Goal: Information Seeking & Learning: Learn about a topic

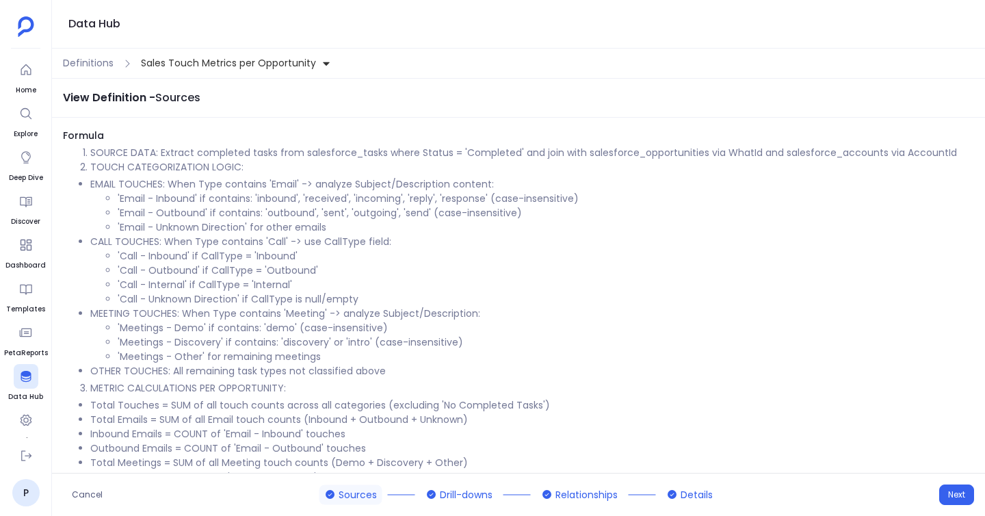
scroll to position [210, 0]
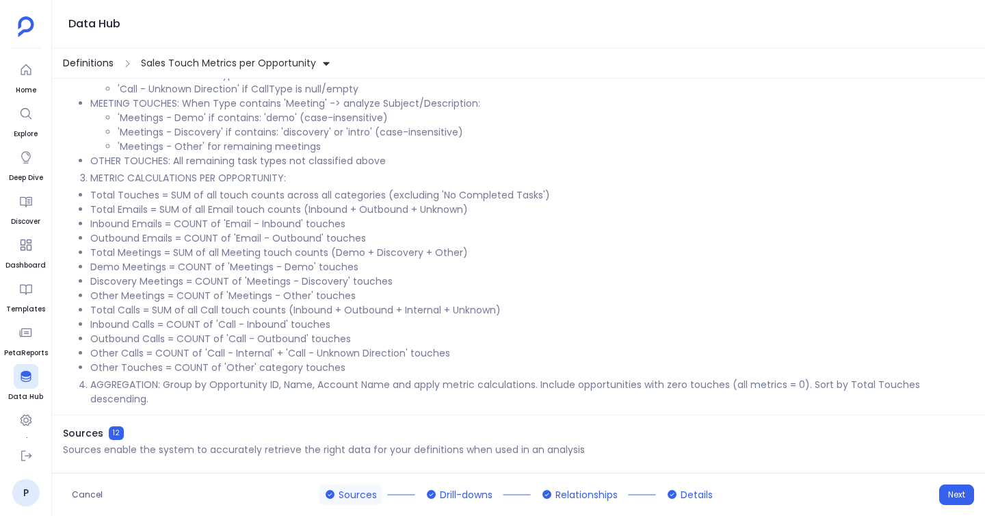
click at [89, 64] on span "Definitions" at bounding box center [88, 63] width 51 height 14
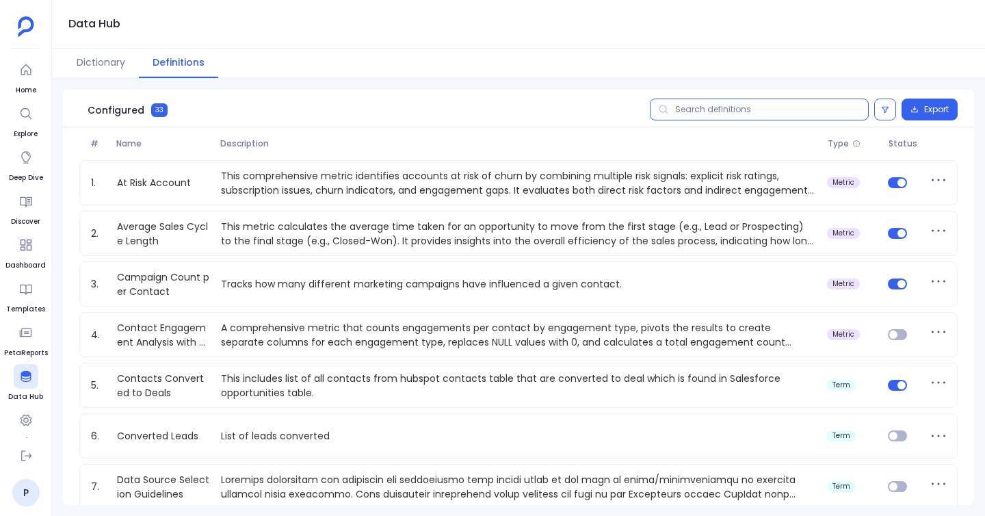
click at [709, 116] on input "text" at bounding box center [759, 110] width 219 height 22
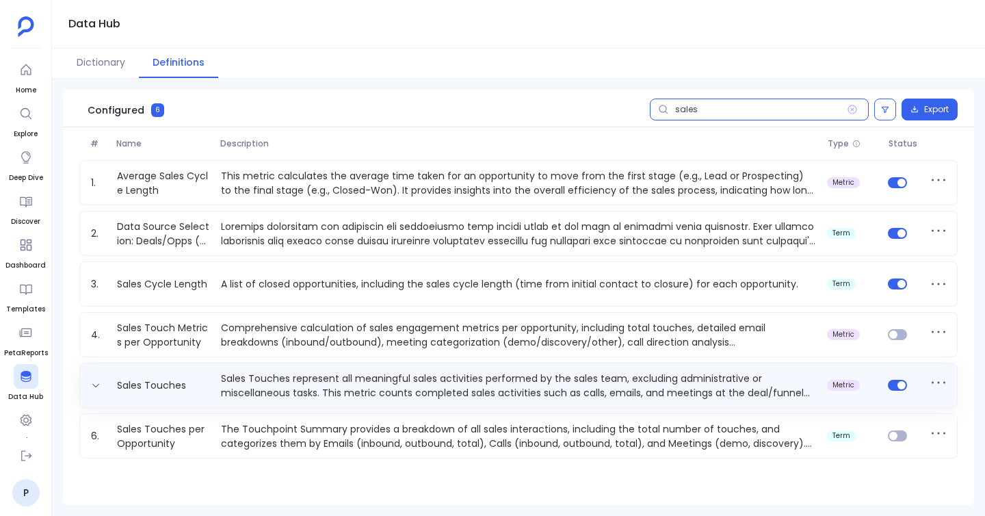
type input "sales"
click at [329, 374] on p "Sales Touches represent all meaningful sales activities performed by the sales …" at bounding box center [518, 384] width 606 height 27
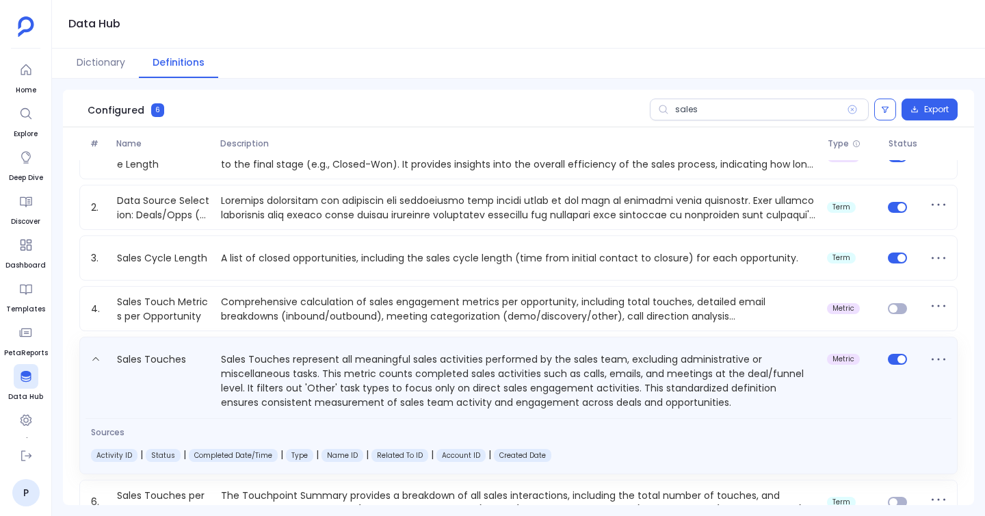
scroll to position [28, 0]
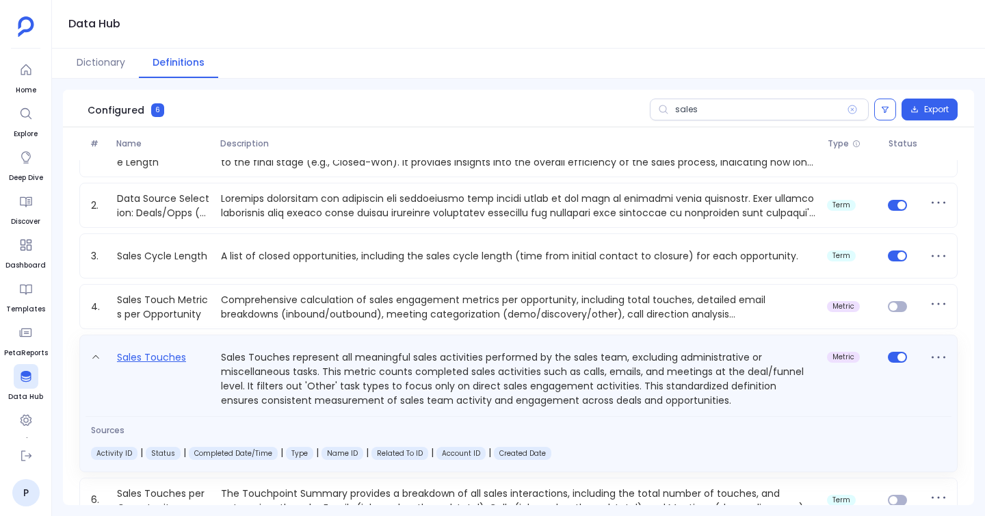
click at [179, 359] on link "Sales Touches" at bounding box center [152, 378] width 80 height 59
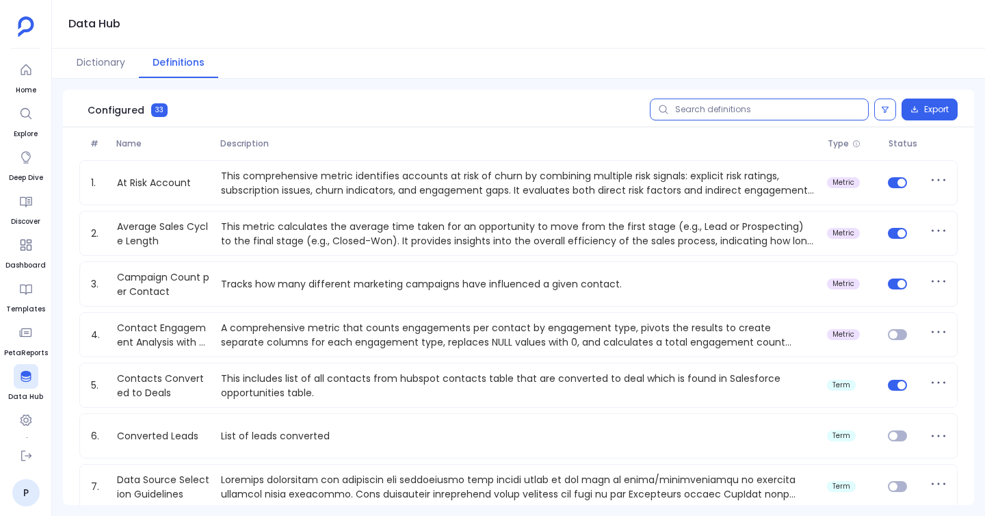
click at [708, 114] on input "text" at bounding box center [759, 110] width 219 height 22
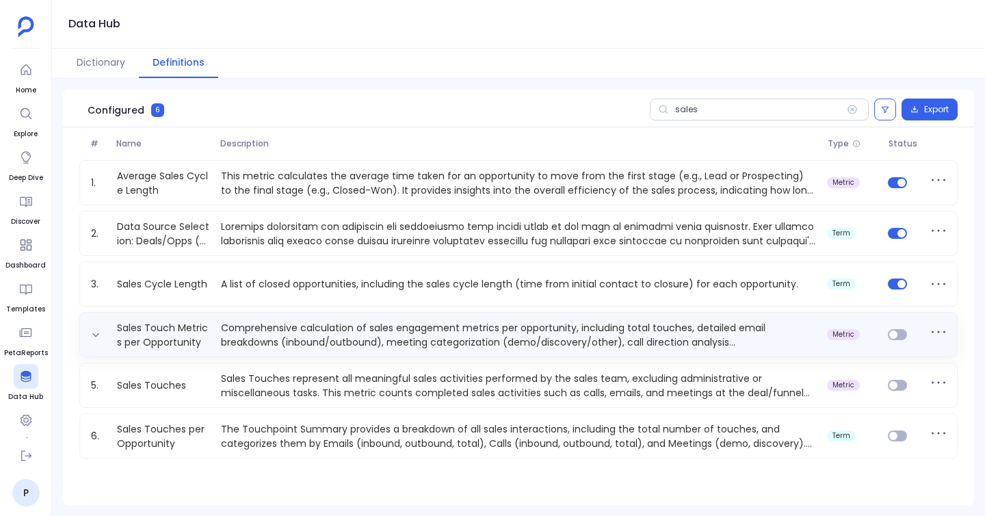
click at [903, 327] on div "Sales Touch Metrics per Opportunity Comprehensive calculation of sales engageme…" at bounding box center [519, 334] width 866 height 27
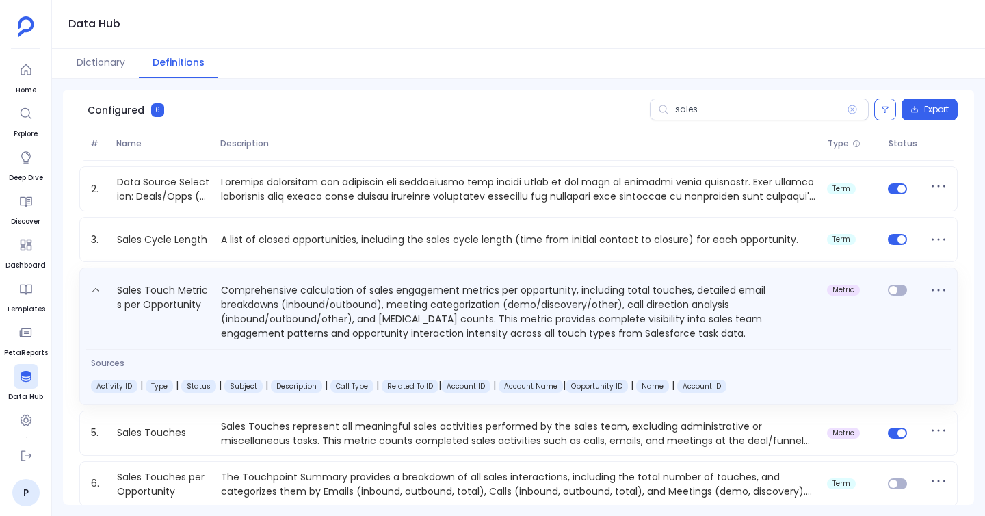
scroll to position [56, 0]
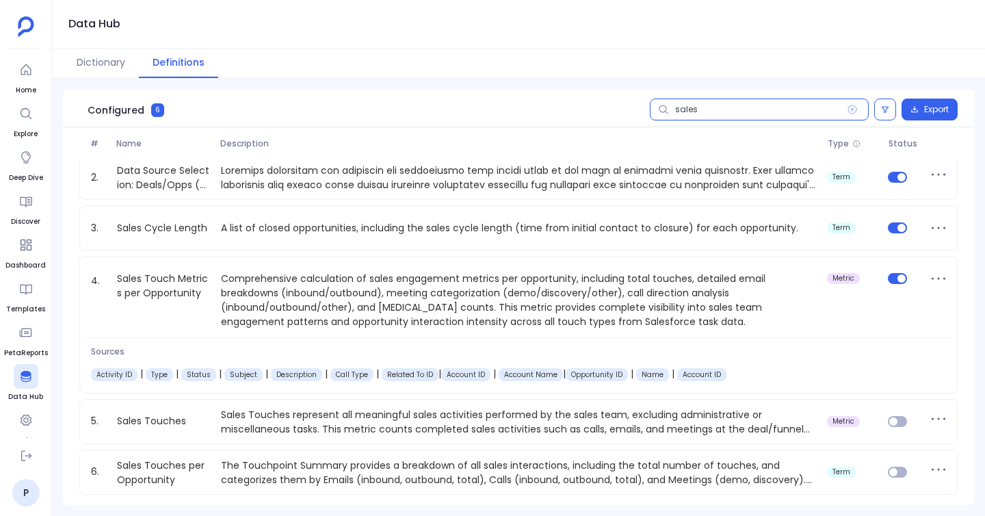
click at [709, 103] on input "sales" at bounding box center [759, 110] width 219 height 22
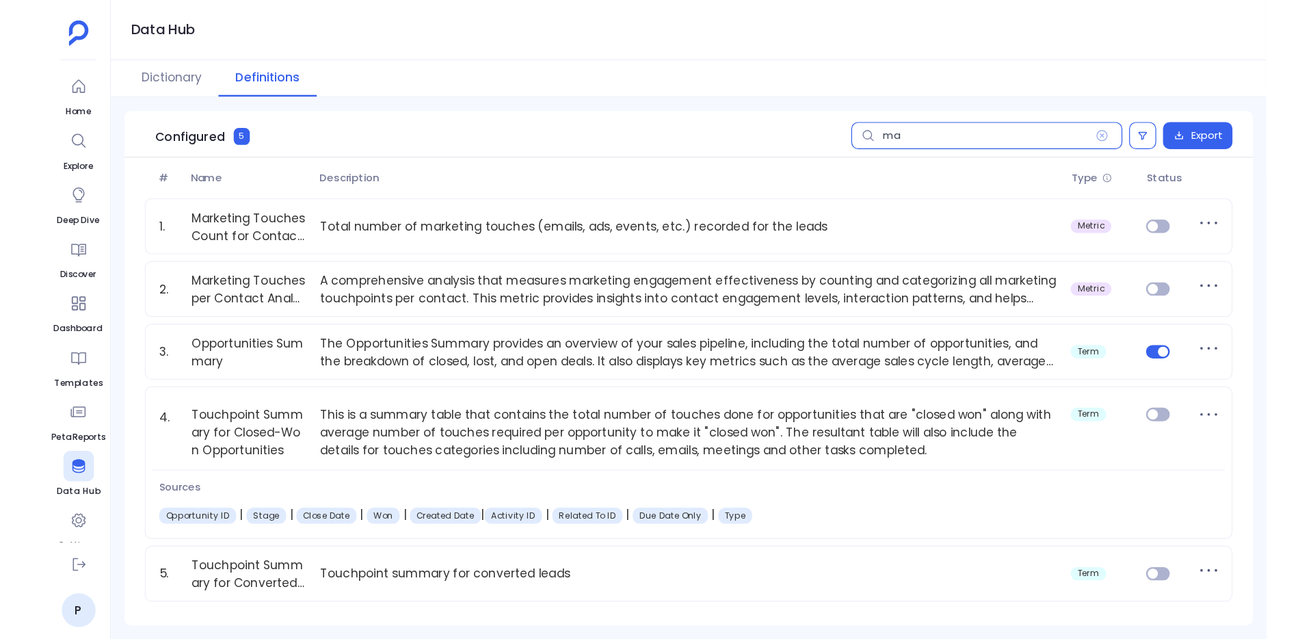
scroll to position [0, 0]
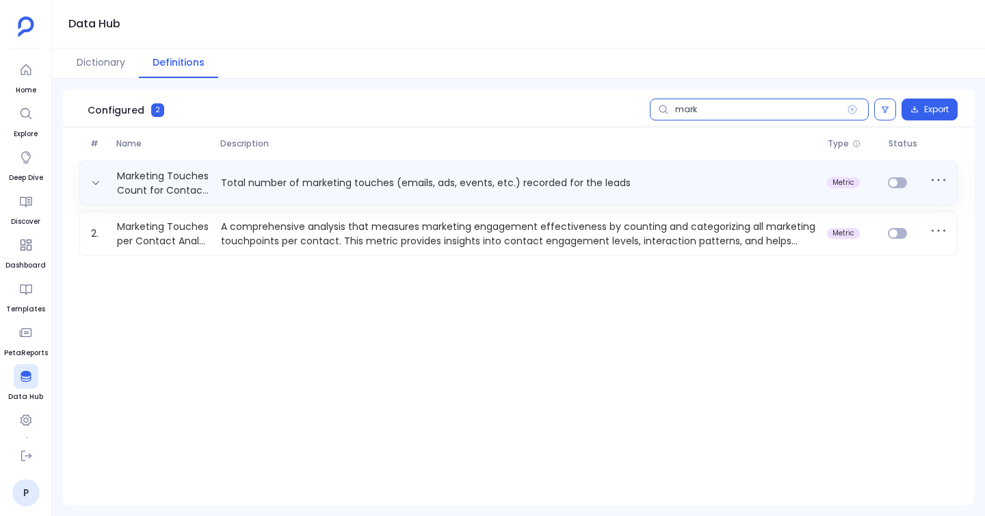
type input "mark"
click at [333, 181] on p "Total number of marketing touches (emails, ads, events, etc.) recorded for the …" at bounding box center [518, 183] width 606 height 14
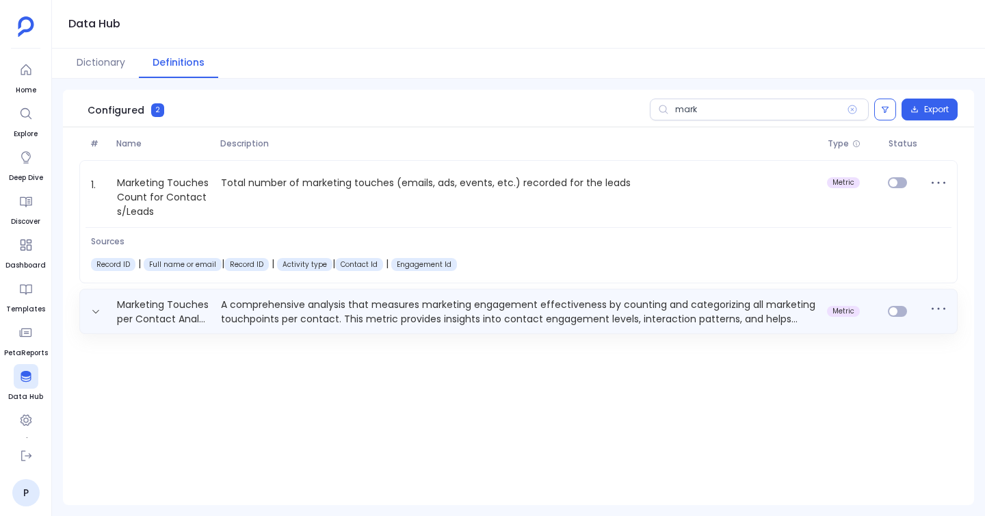
click at [317, 311] on p "A comprehensive analysis that measures marketing engagement effectiveness by co…" at bounding box center [518, 311] width 606 height 27
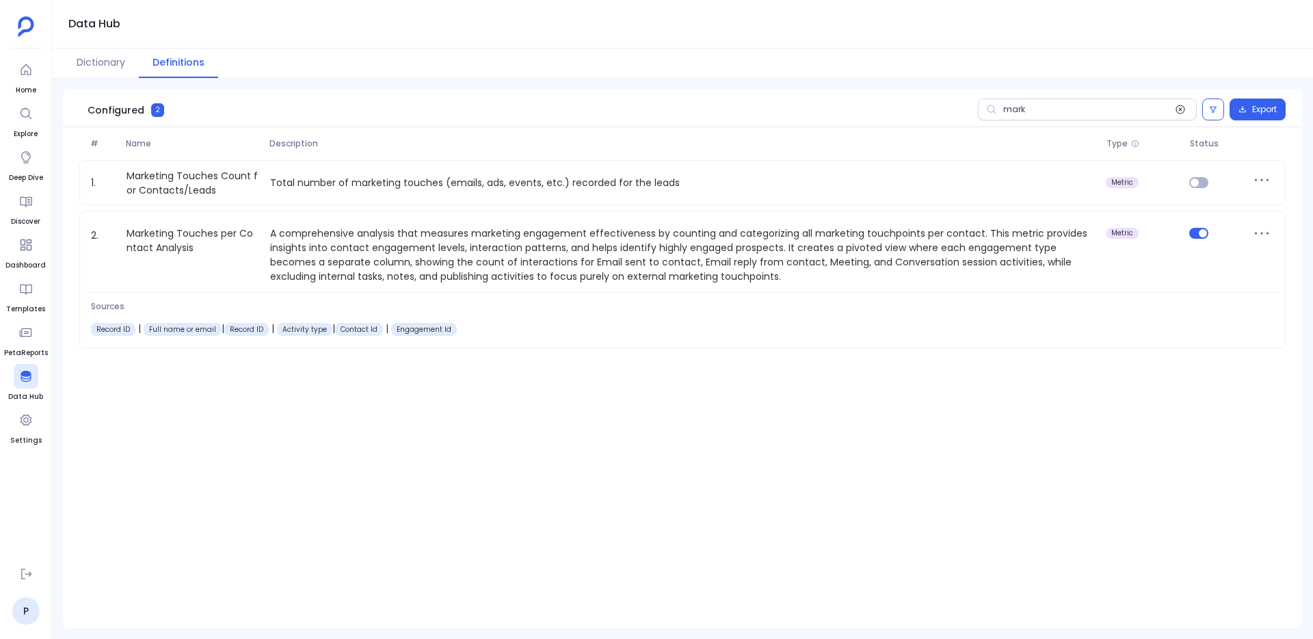
click at [984, 109] on icon at bounding box center [1181, 109] width 9 height 9
click at [984, 109] on input "mark" at bounding box center [1087, 110] width 219 height 22
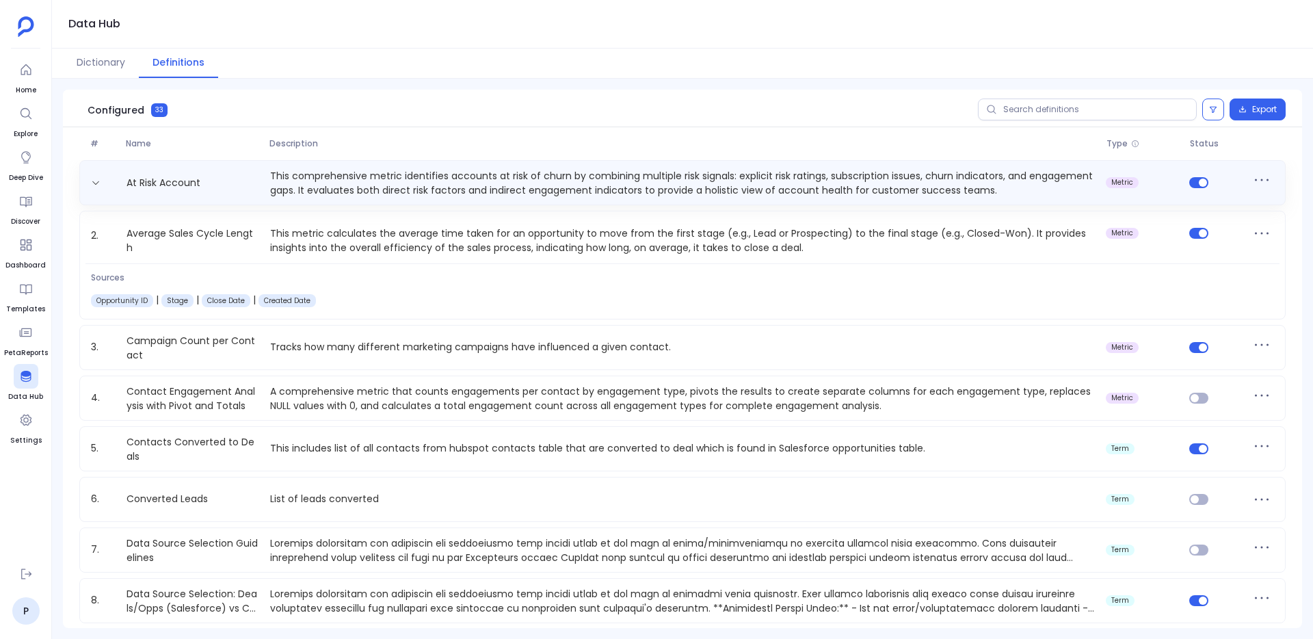
click at [417, 181] on p "This comprehensive metric identifies accounts at risk of churn by combining mul…" at bounding box center [683, 182] width 836 height 27
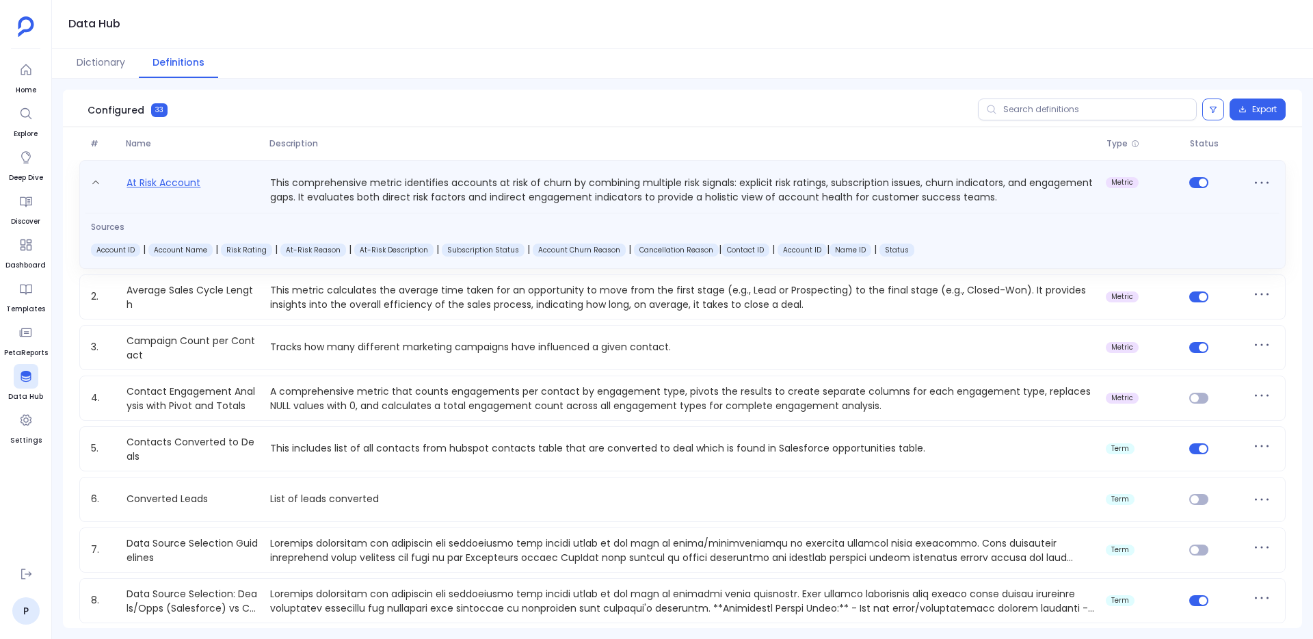
click at [182, 185] on link "At Risk Account" at bounding box center [163, 189] width 85 height 30
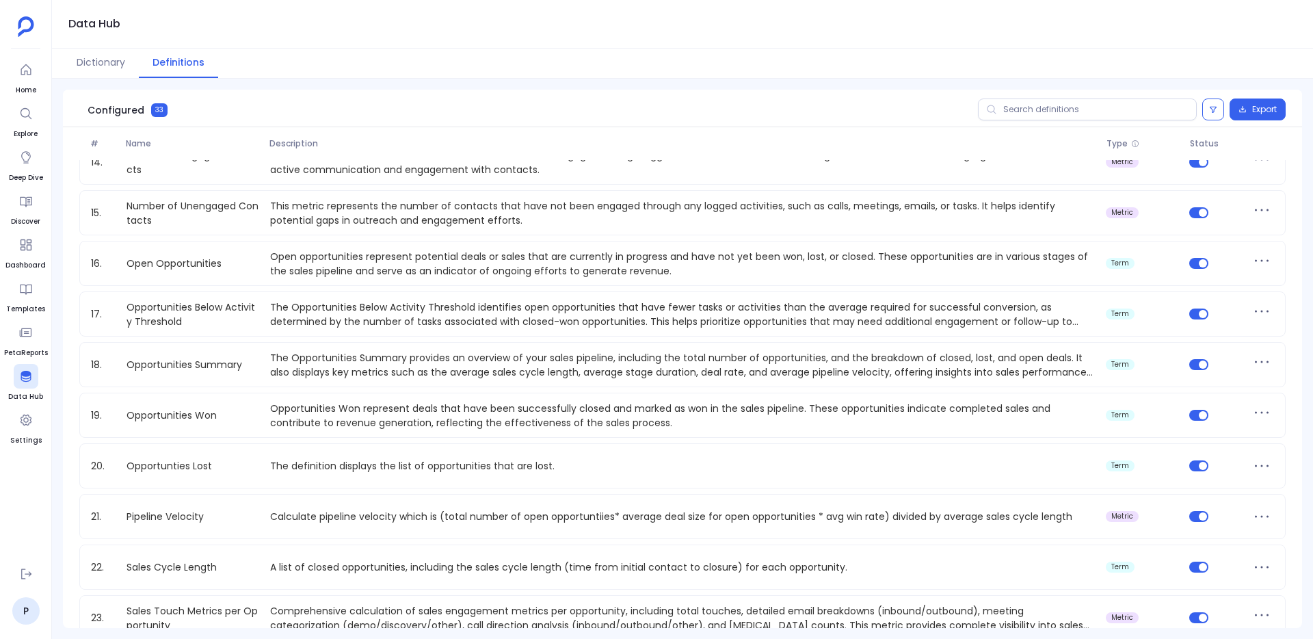
scroll to position [1208, 0]
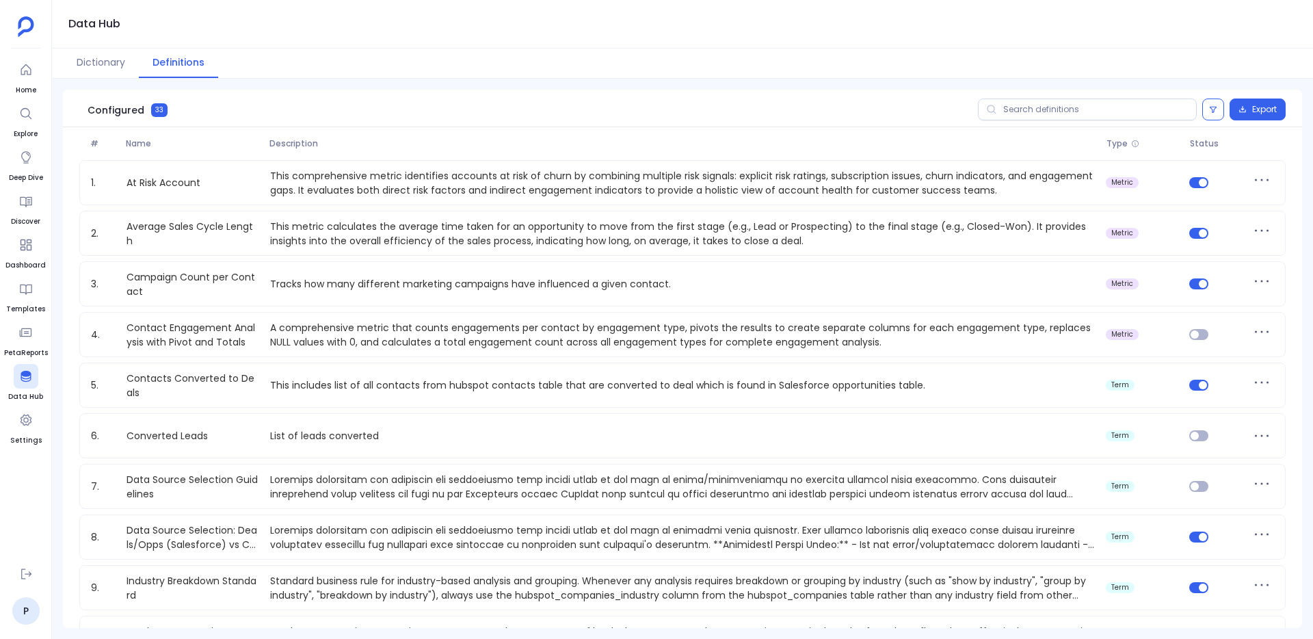
scroll to position [1208, 0]
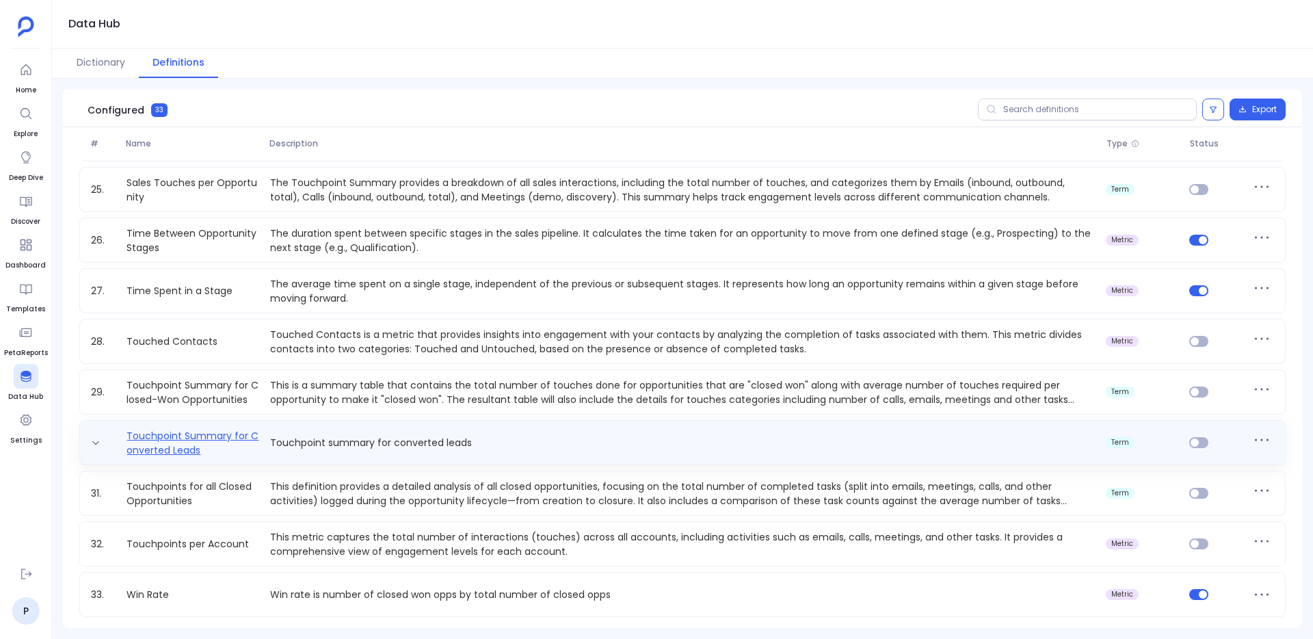
click at [237, 445] on link "Touchpoint Summary for Converted Leads" at bounding box center [193, 442] width 144 height 27
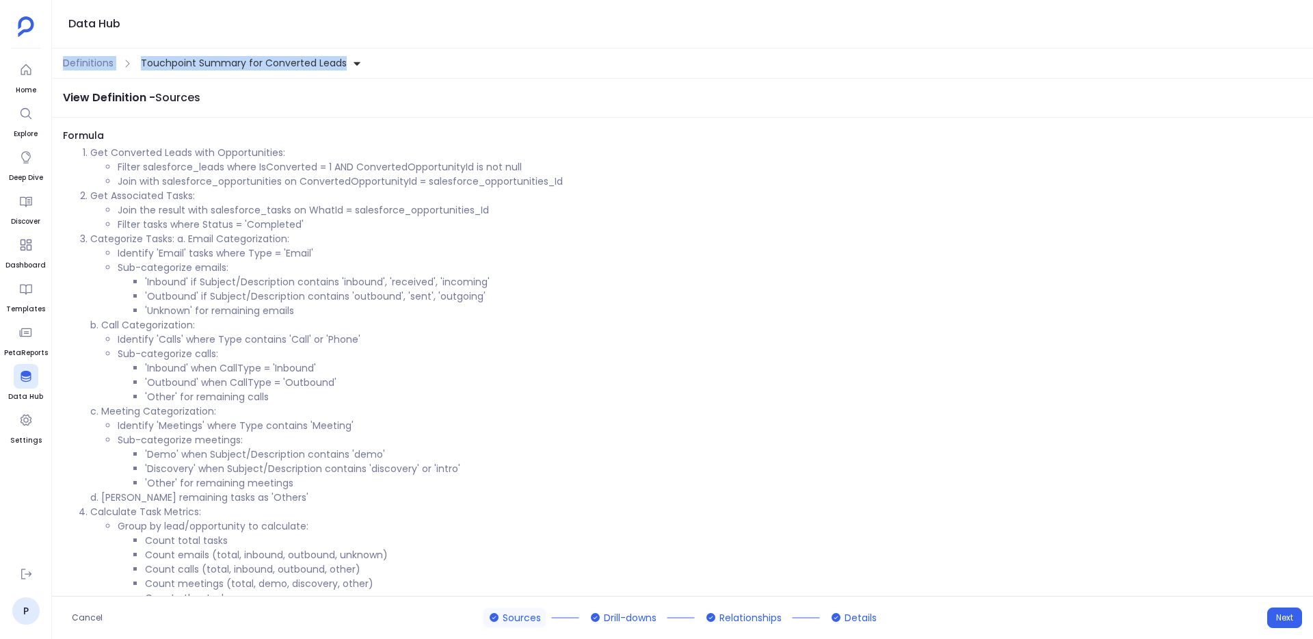
drag, startPoint x: 132, startPoint y: 41, endPoint x: 377, endPoint y: 66, distance: 246.2
click at [377, 66] on div "Data Hub Definitions Touchpoint Summary for Converted Leads View Definition - S…" at bounding box center [682, 319] width 1261 height 639
click at [377, 66] on div "Definitions Touchpoint Summary for Converted Leads" at bounding box center [682, 64] width 1261 height 30
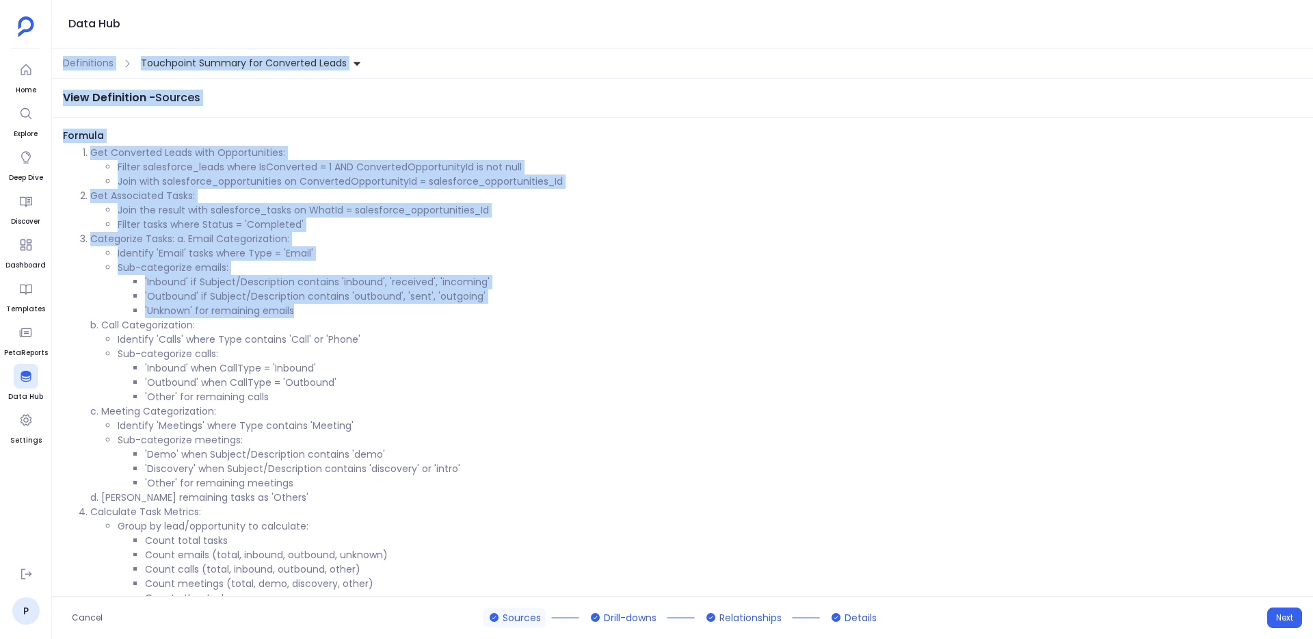
drag, startPoint x: 136, startPoint y: 47, endPoint x: 426, endPoint y: 313, distance: 392.7
click at [426, 313] on div "Data Hub Definitions Touchpoint Summary for Converted Leads View Definition - S…" at bounding box center [682, 319] width 1261 height 639
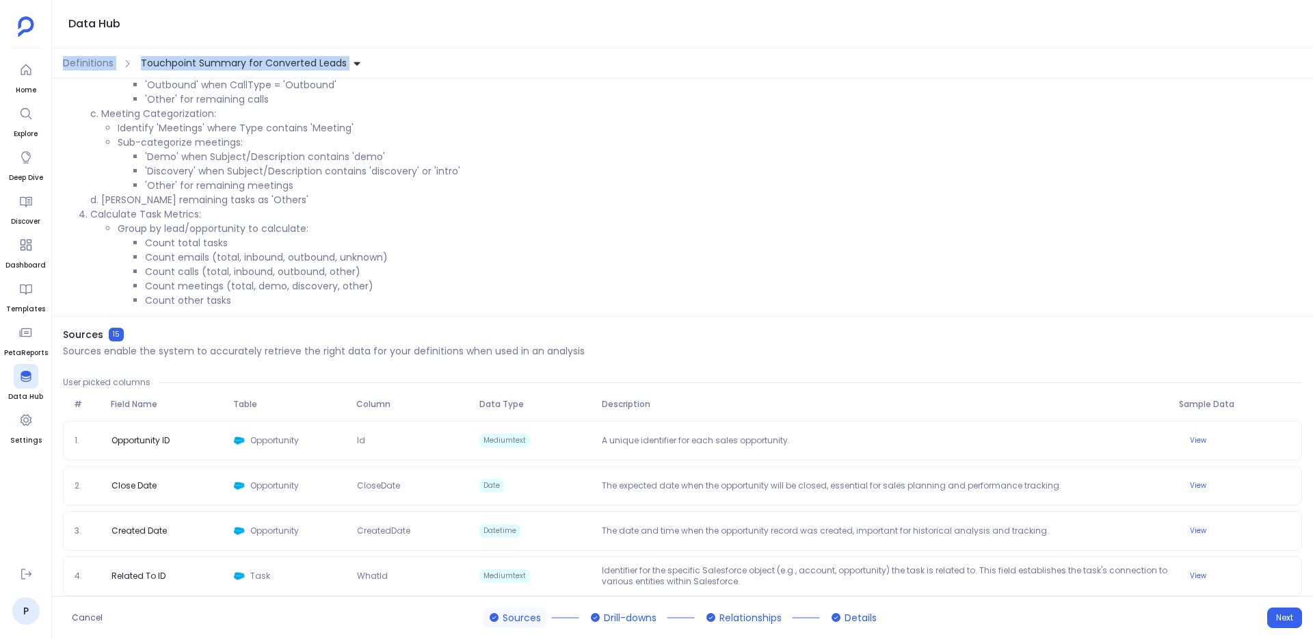
scroll to position [319, 0]
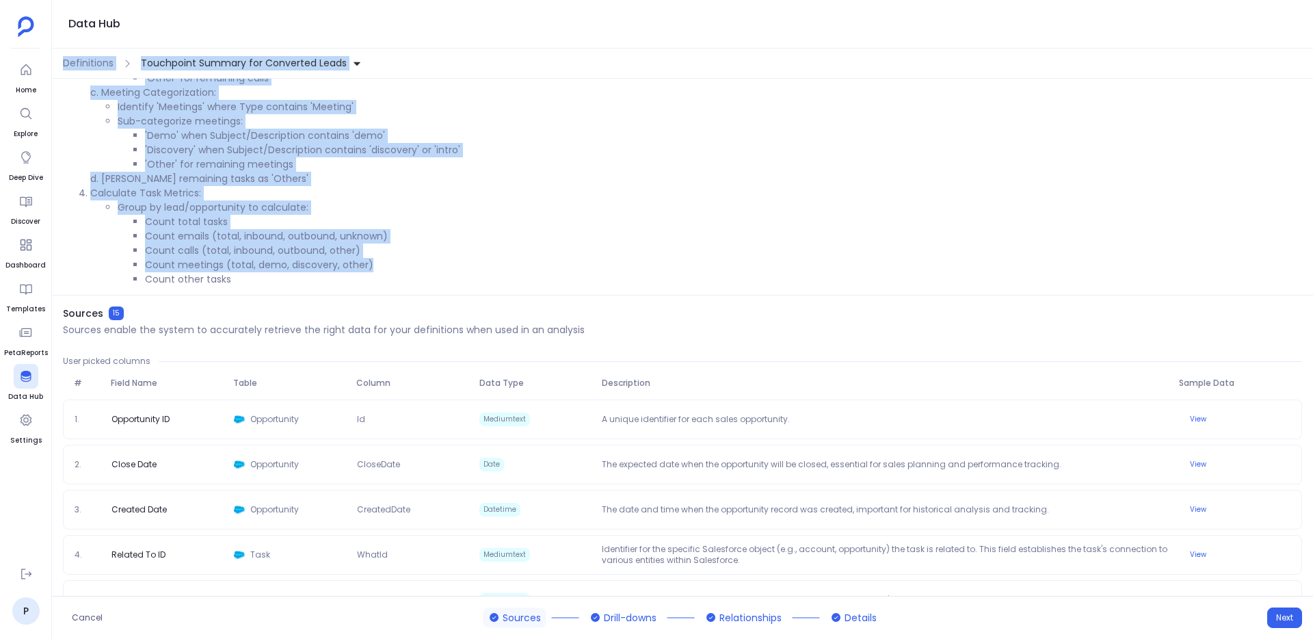
click at [383, 267] on li "Count meetings (total, demo, discovery, other)" at bounding box center [724, 265] width 1158 height 14
click at [378, 292] on div "Formula Get Converted Leads with Opportunities: Filter salesforce_leads where I…" at bounding box center [682, 53] width 1261 height 486
copy div "Definitions Touchpoint Summary for Converted Leads View Definition - Sources Fo…"
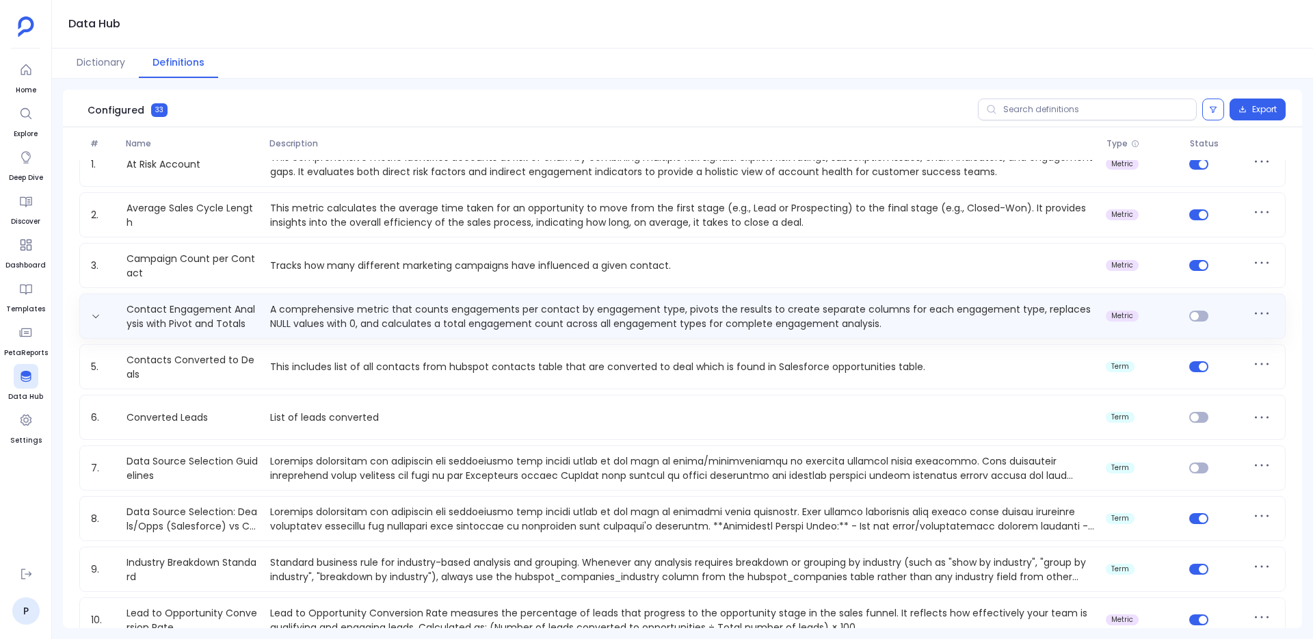
scroll to position [34, 0]
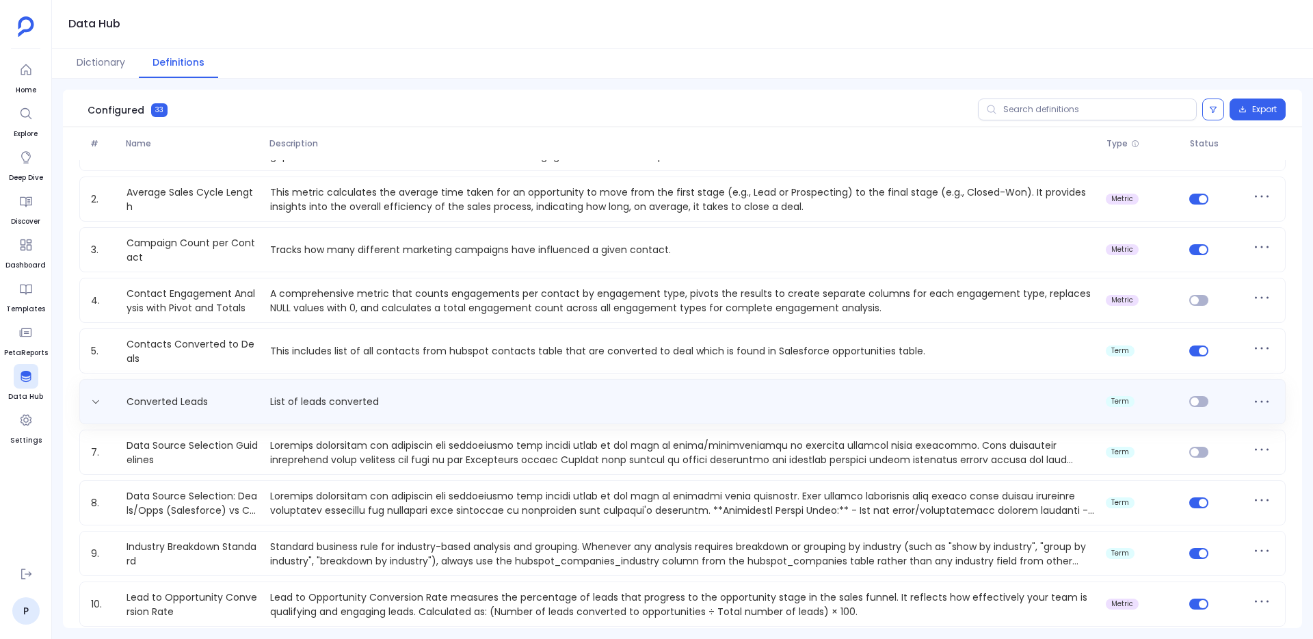
click at [202, 411] on div "Converted Leads List of leads converted term" at bounding box center [683, 402] width 1194 height 22
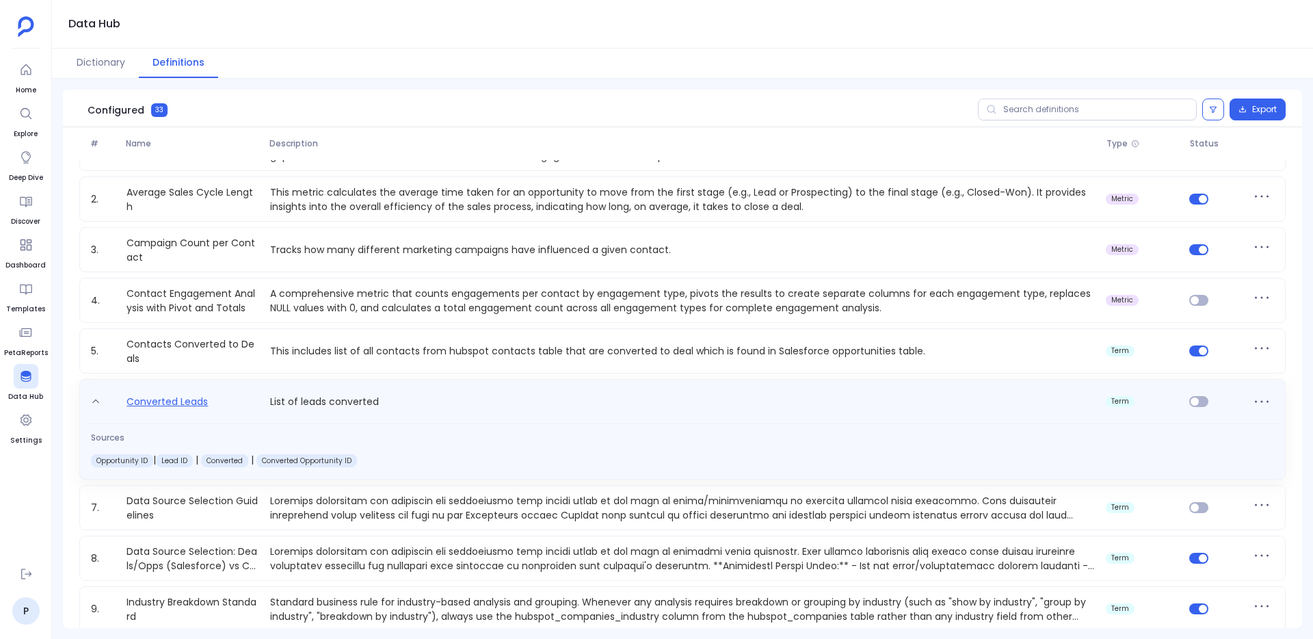
click at [198, 408] on link "Converted Leads" at bounding box center [167, 404] width 92 height 22
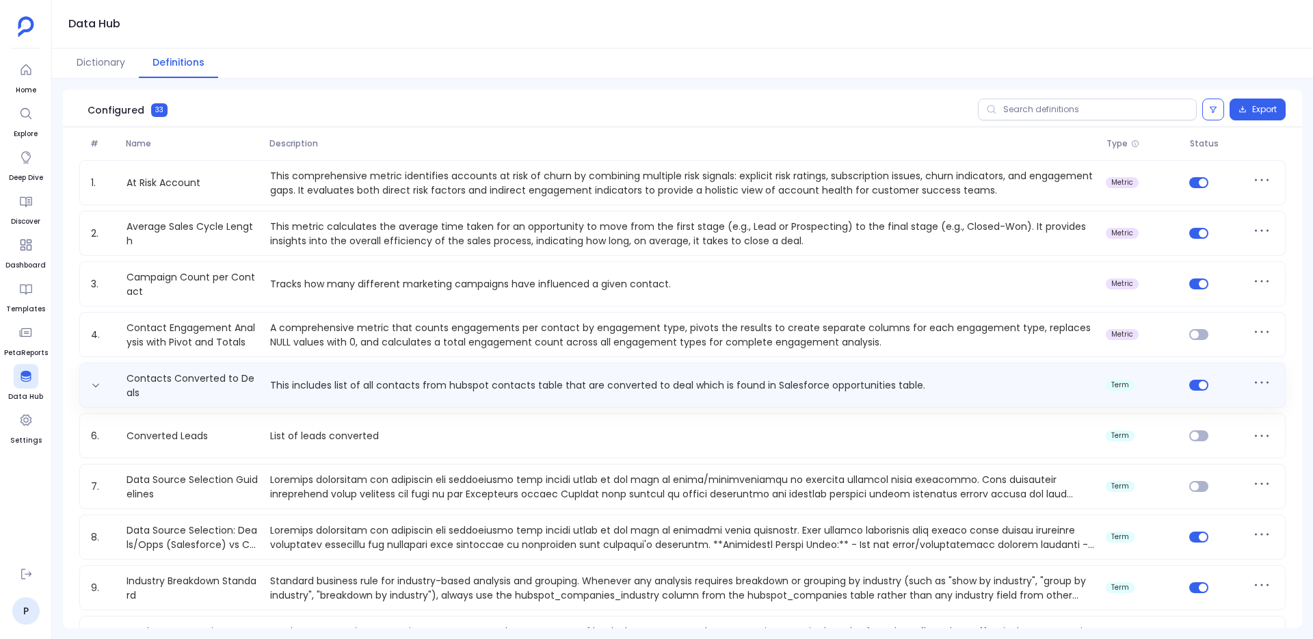
click at [389, 389] on p "This includes list of all contacts from hubspot contacts table that are convert…" at bounding box center [683, 385] width 836 height 14
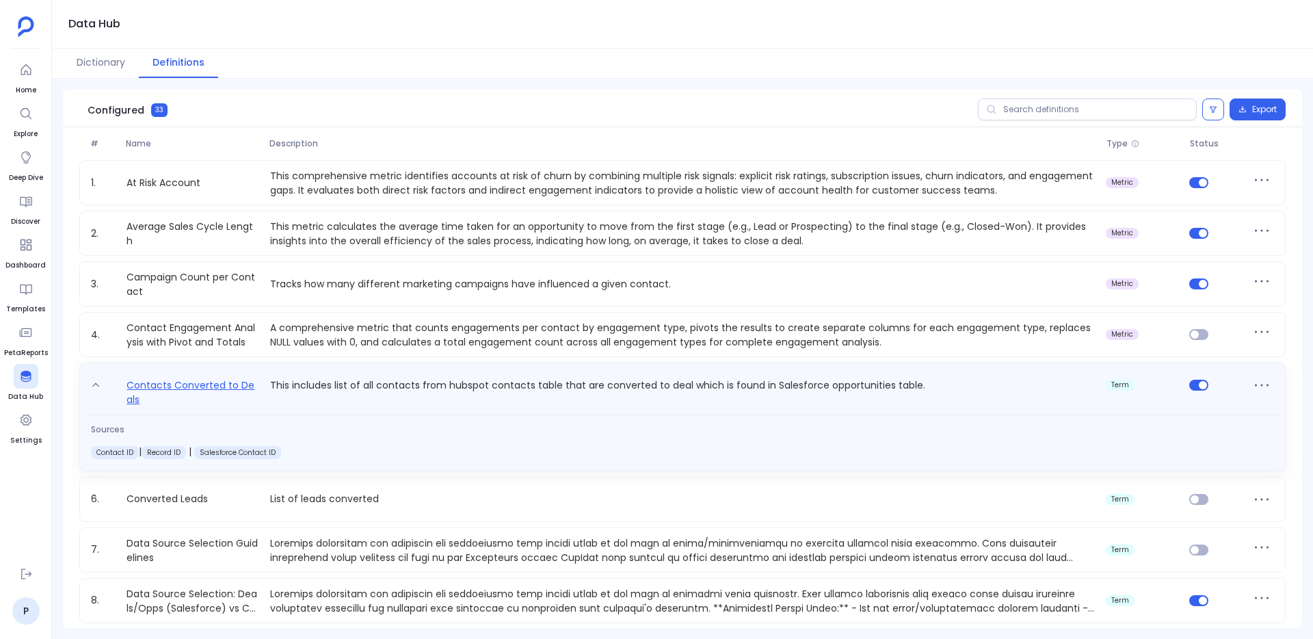
click at [228, 391] on link "Contacts Converted to Deals" at bounding box center [193, 392] width 144 height 30
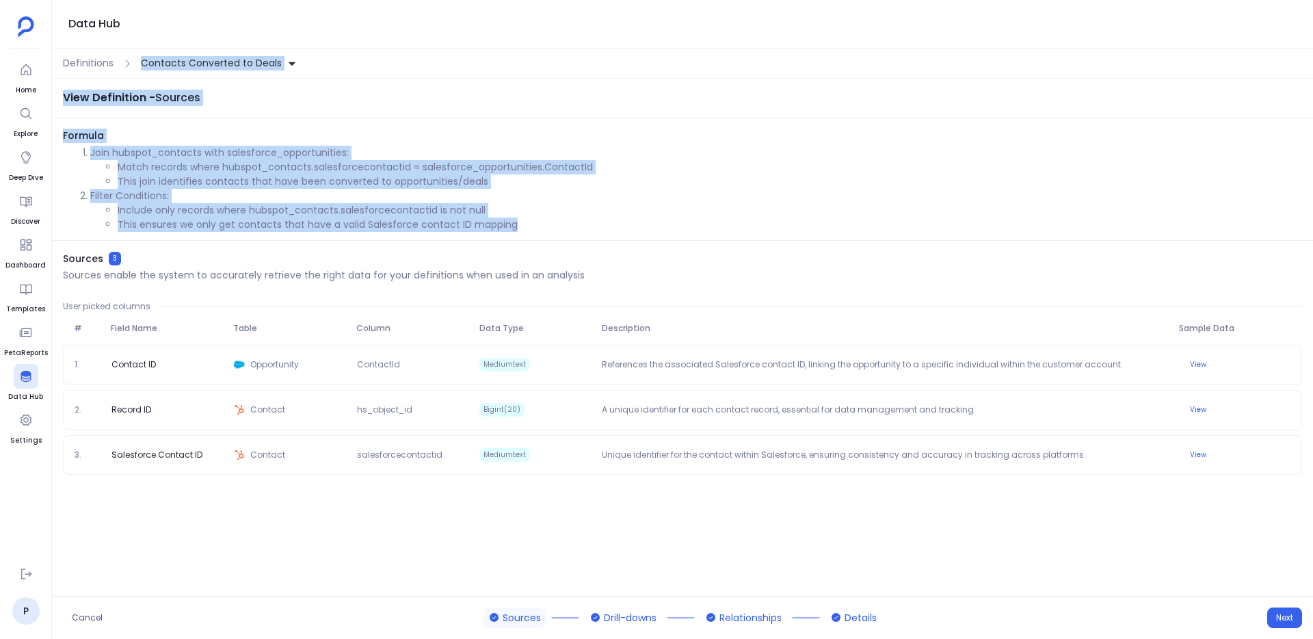
drag, startPoint x: 136, startPoint y: 53, endPoint x: 523, endPoint y: 237, distance: 429.0
click at [523, 237] on div "Data Hub Definitions Contacts Converted to Deals View Definition - Sources Form…" at bounding box center [682, 319] width 1261 height 639
copy div "Contacts Converted to Deals View Definition - Sources Formula Join hubspot_cont…"
